Goal: Information Seeking & Learning: Learn about a topic

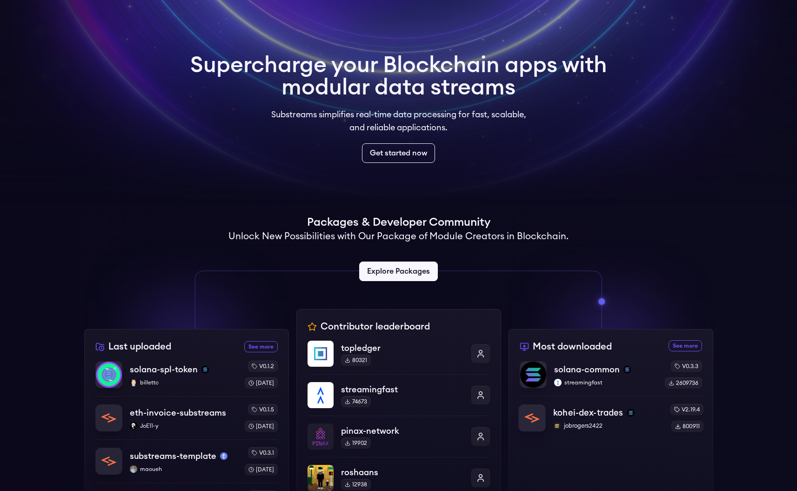
scroll to position [195, 0]
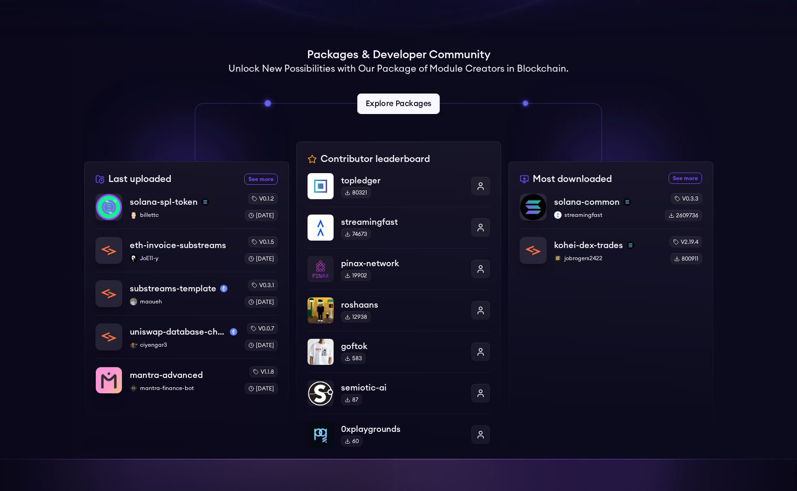
click at [398, 105] on link "Explore Packages" at bounding box center [398, 104] width 82 height 20
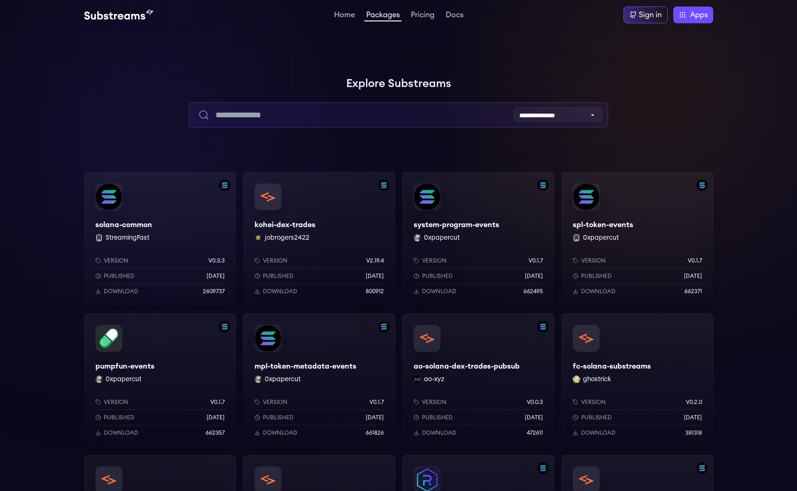
click at [350, 107] on input "text" at bounding box center [398, 114] width 419 height 25
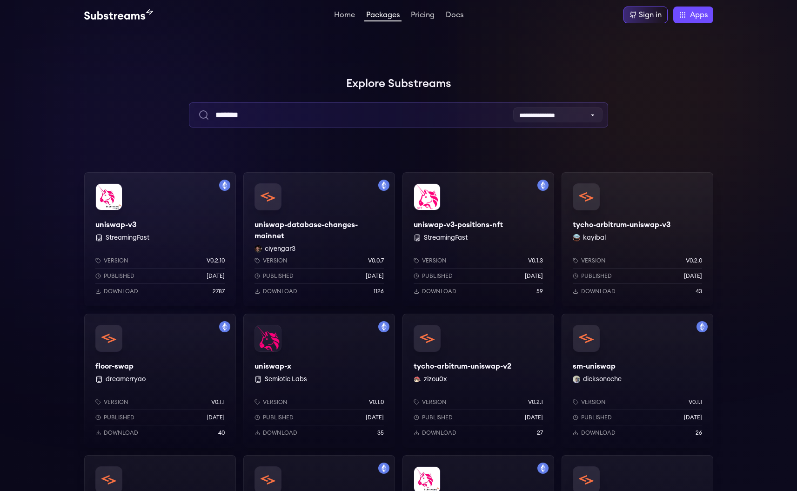
type input "*******"
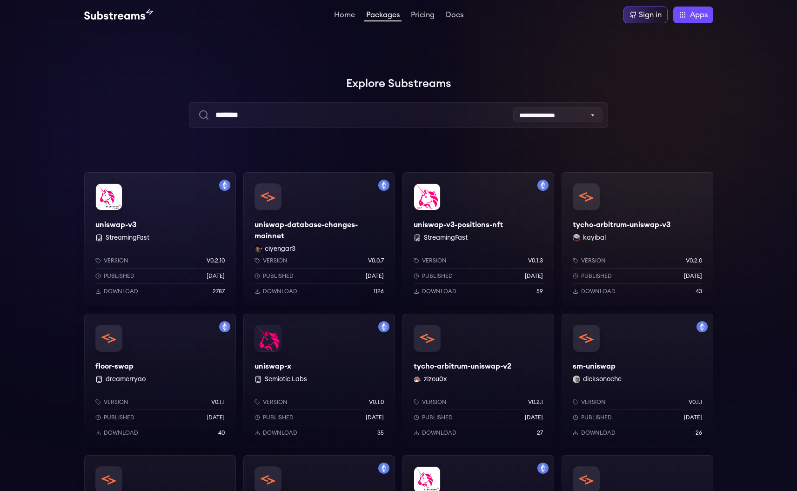
click at [161, 206] on div "uniswap-v3 StreamingFast Version v0.2.10 Published 1 years ago Download 2787" at bounding box center [160, 239] width 152 height 134
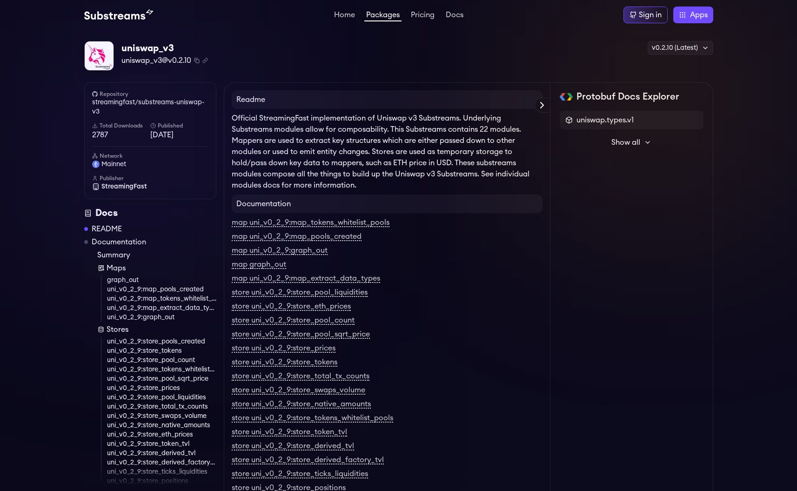
click at [107, 231] on link "README" at bounding box center [107, 228] width 30 height 11
click at [132, 18] on img at bounding box center [118, 14] width 69 height 11
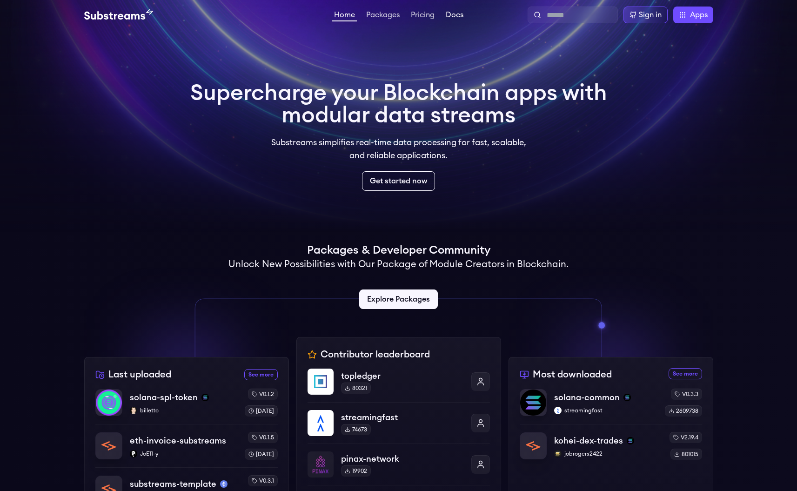
click at [454, 13] on link "Docs" at bounding box center [454, 15] width 21 height 9
